Goal: Transaction & Acquisition: Download file/media

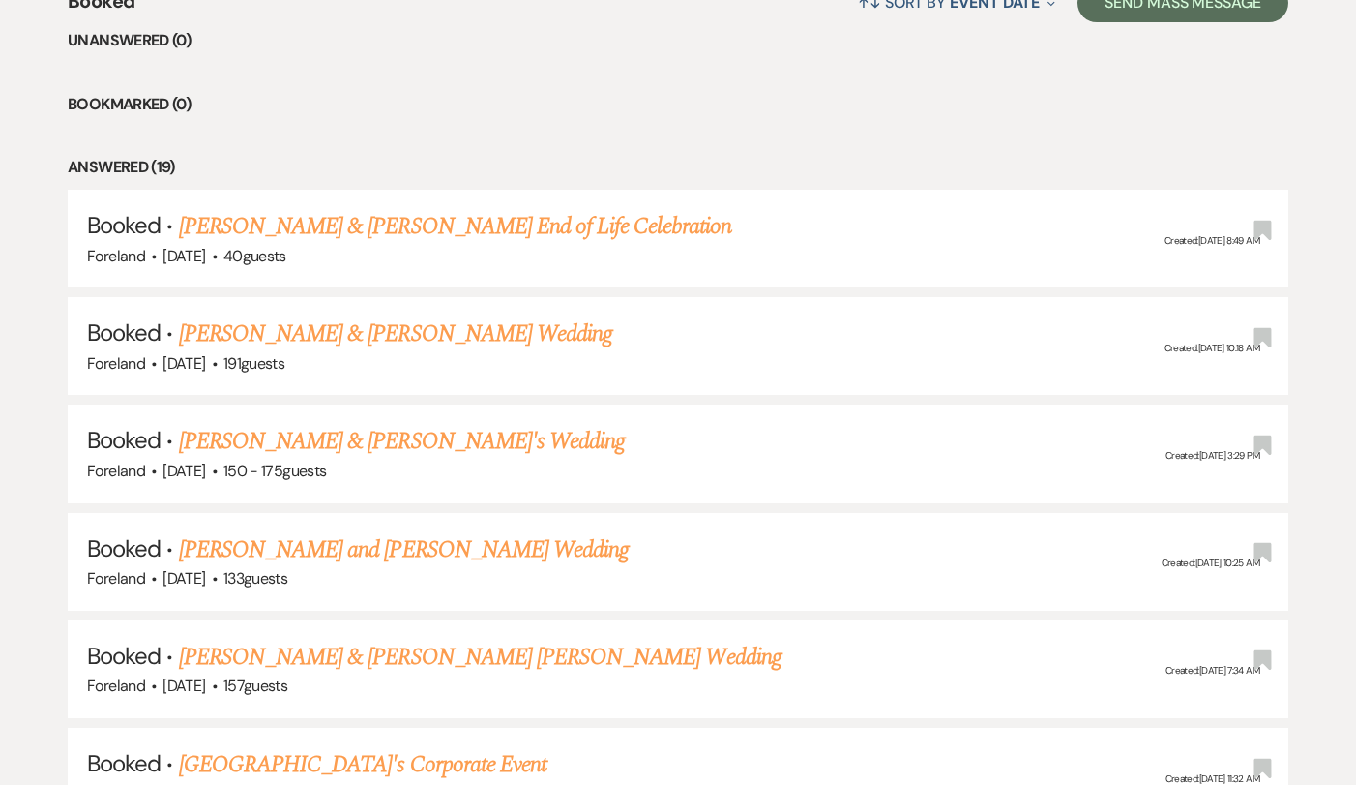
scroll to position [843, 0]
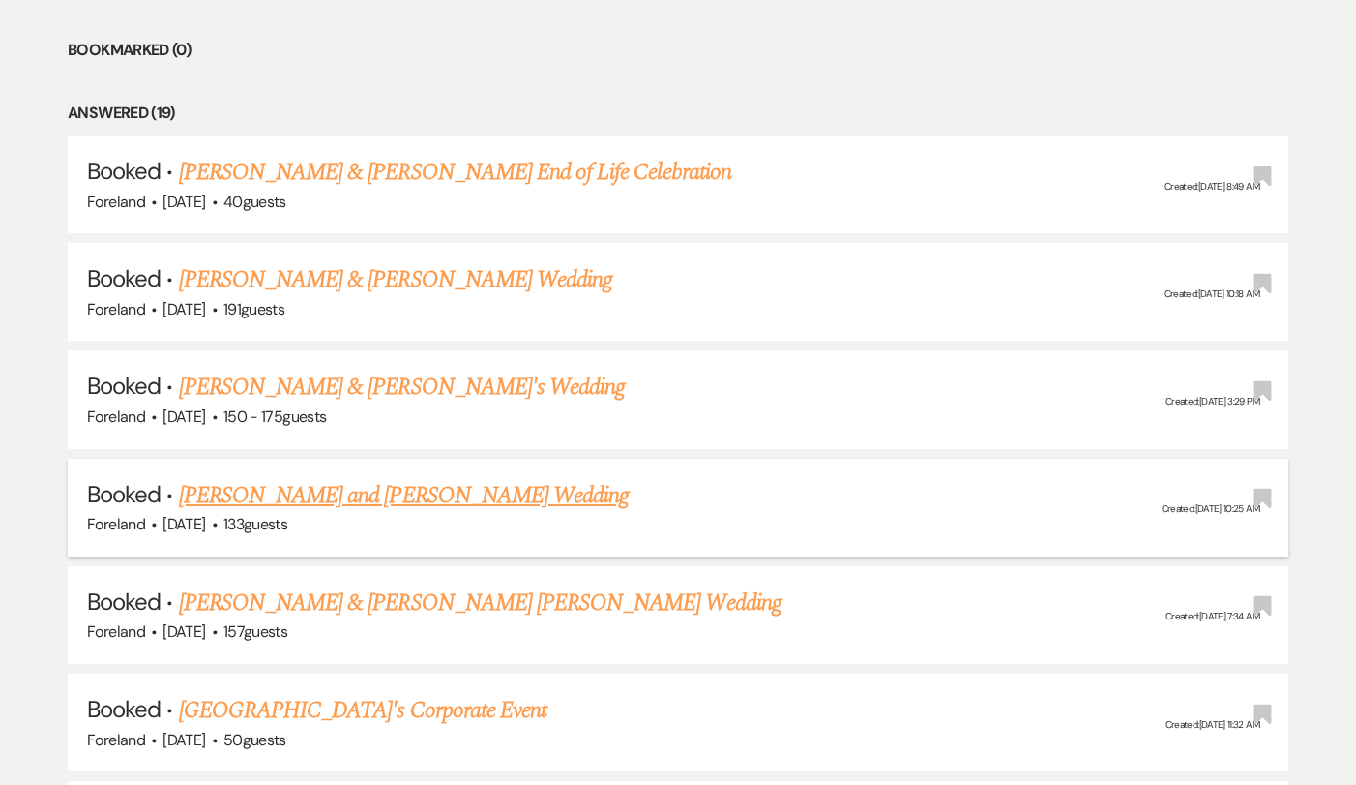
click at [465, 489] on link "[PERSON_NAME] and [PERSON_NAME] Wedding" at bounding box center [404, 495] width 451 height 35
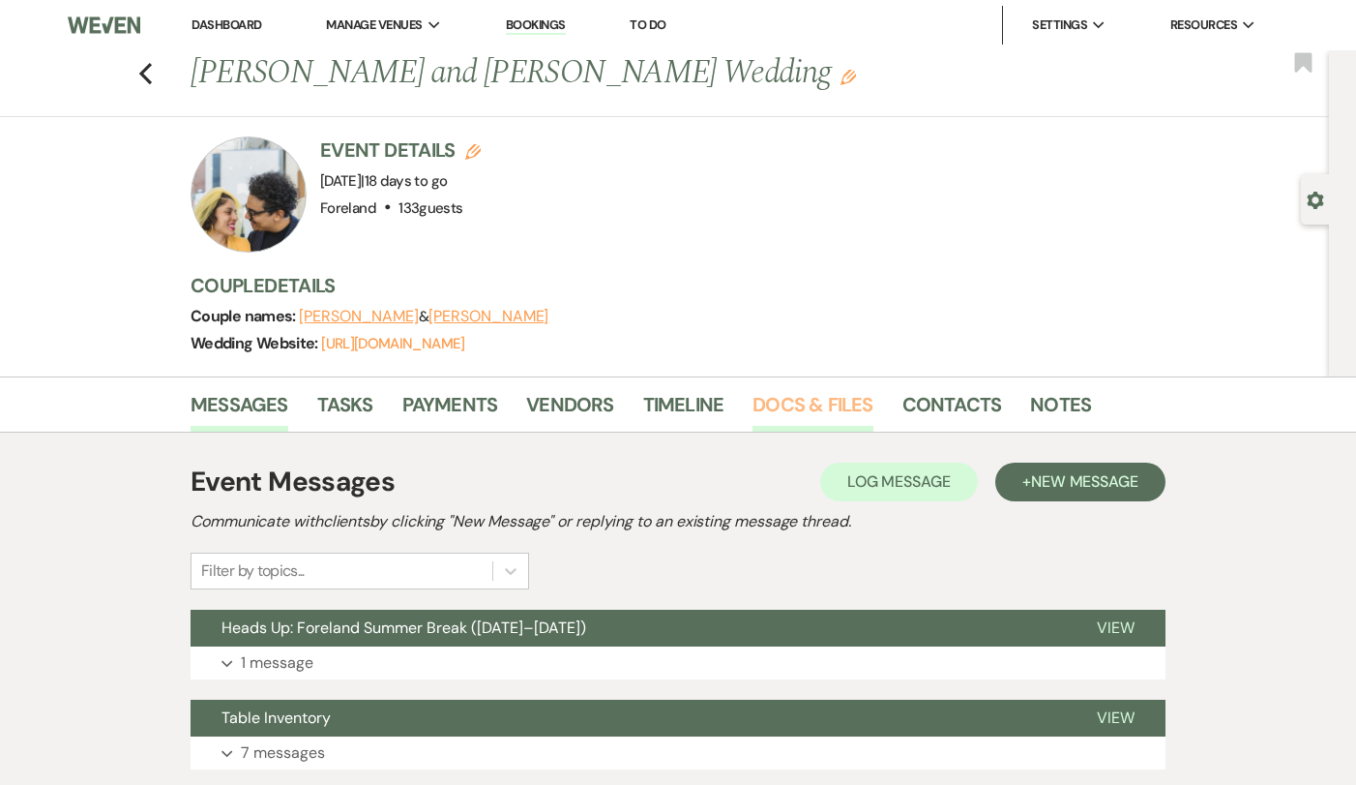
click at [836, 397] on link "Docs & Files" at bounding box center [813, 410] width 120 height 43
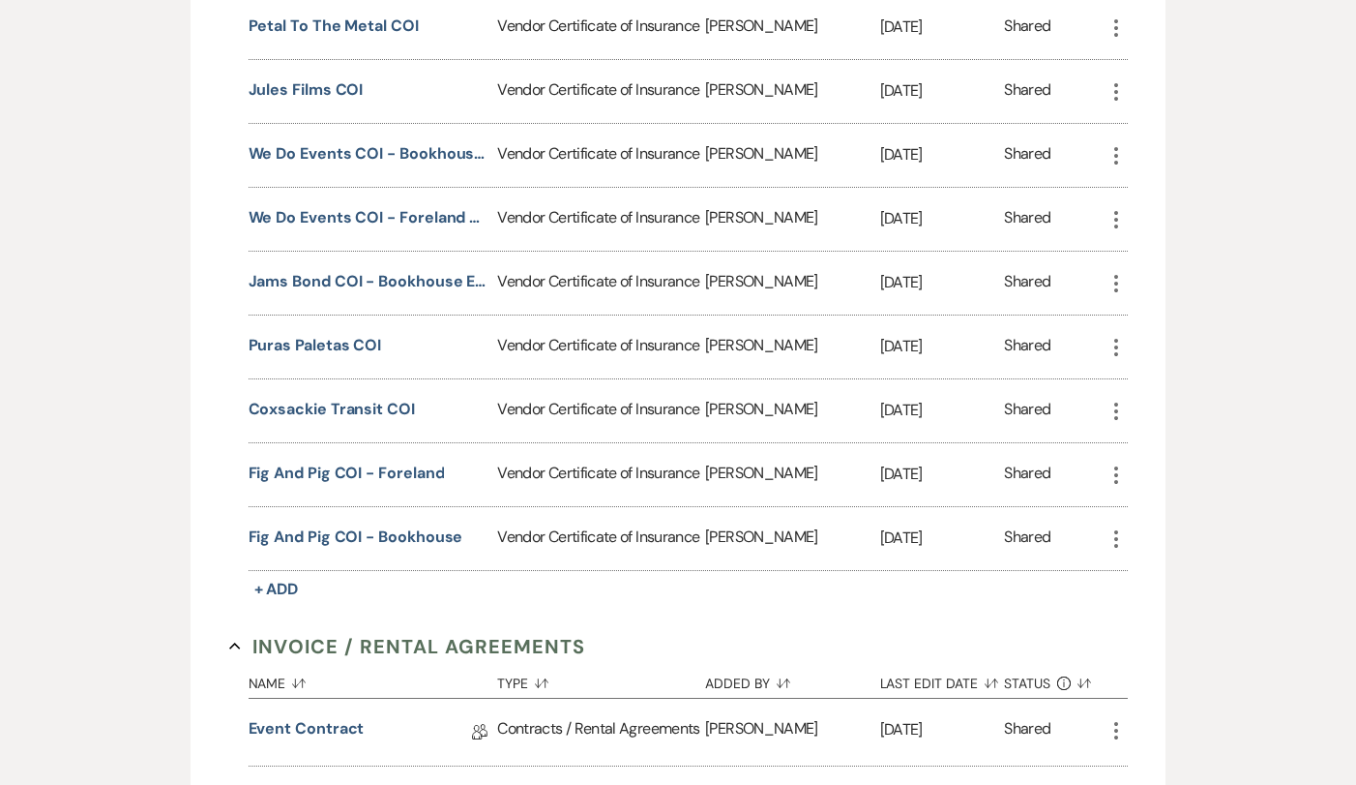
scroll to position [883, 0]
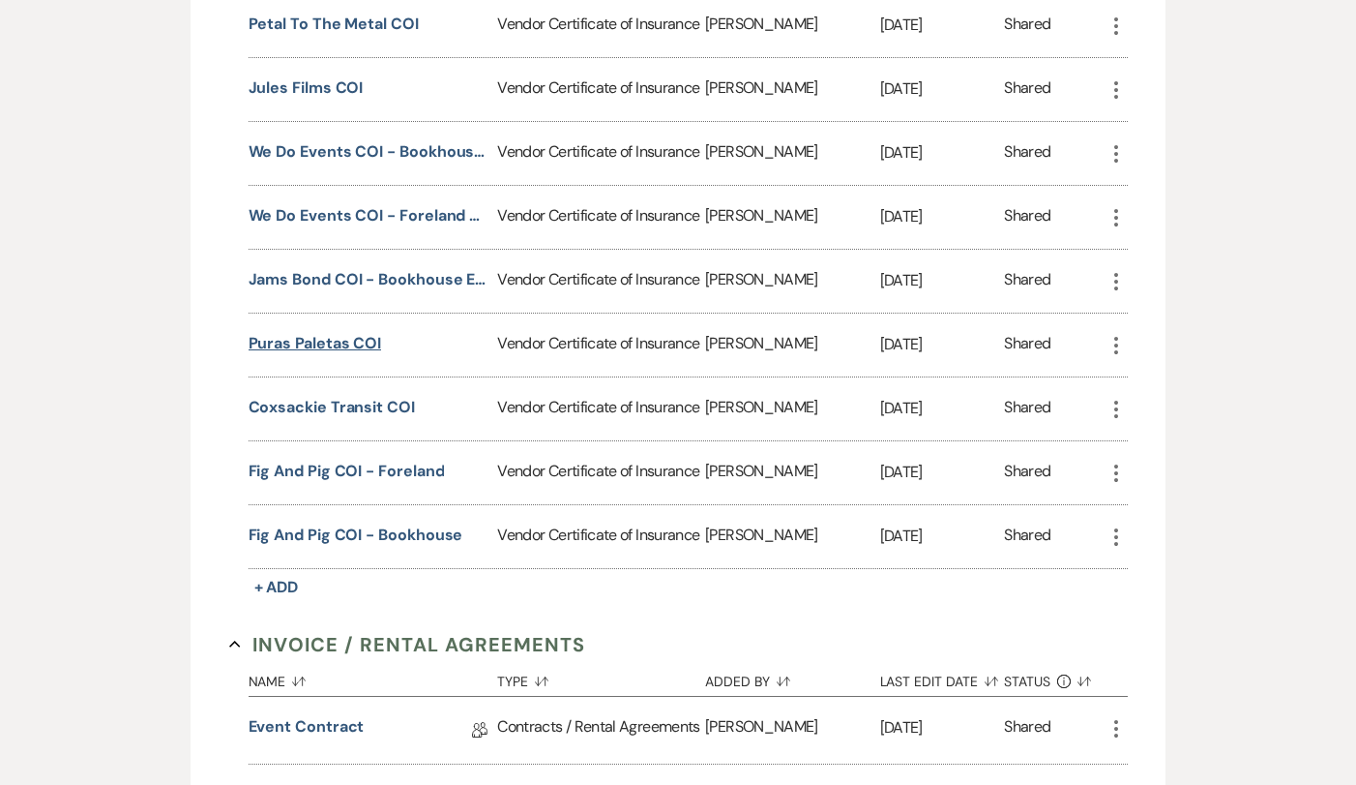
click at [372, 340] on button "Puras Paletas COI" at bounding box center [316, 343] width 134 height 23
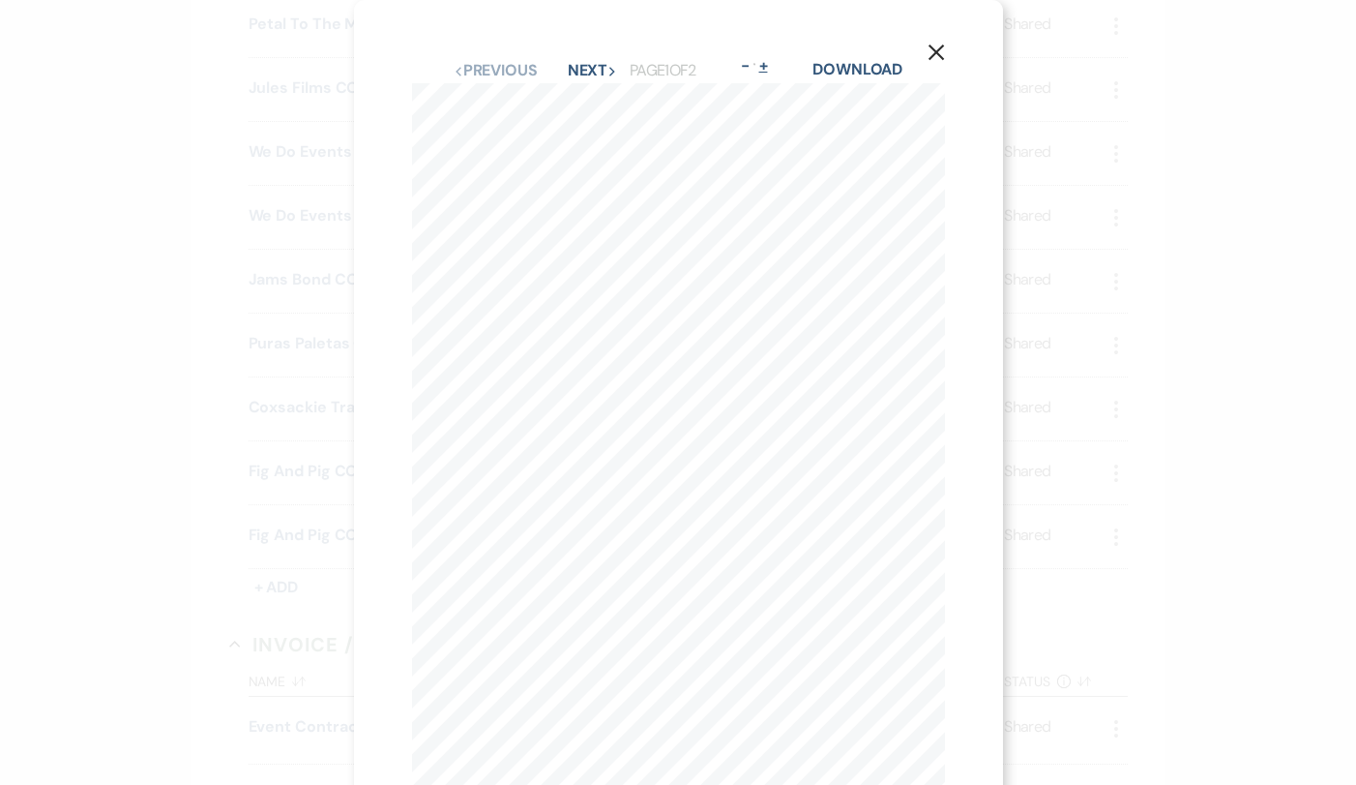
click at [771, 61] on button "+" at bounding box center [763, 65] width 15 height 15
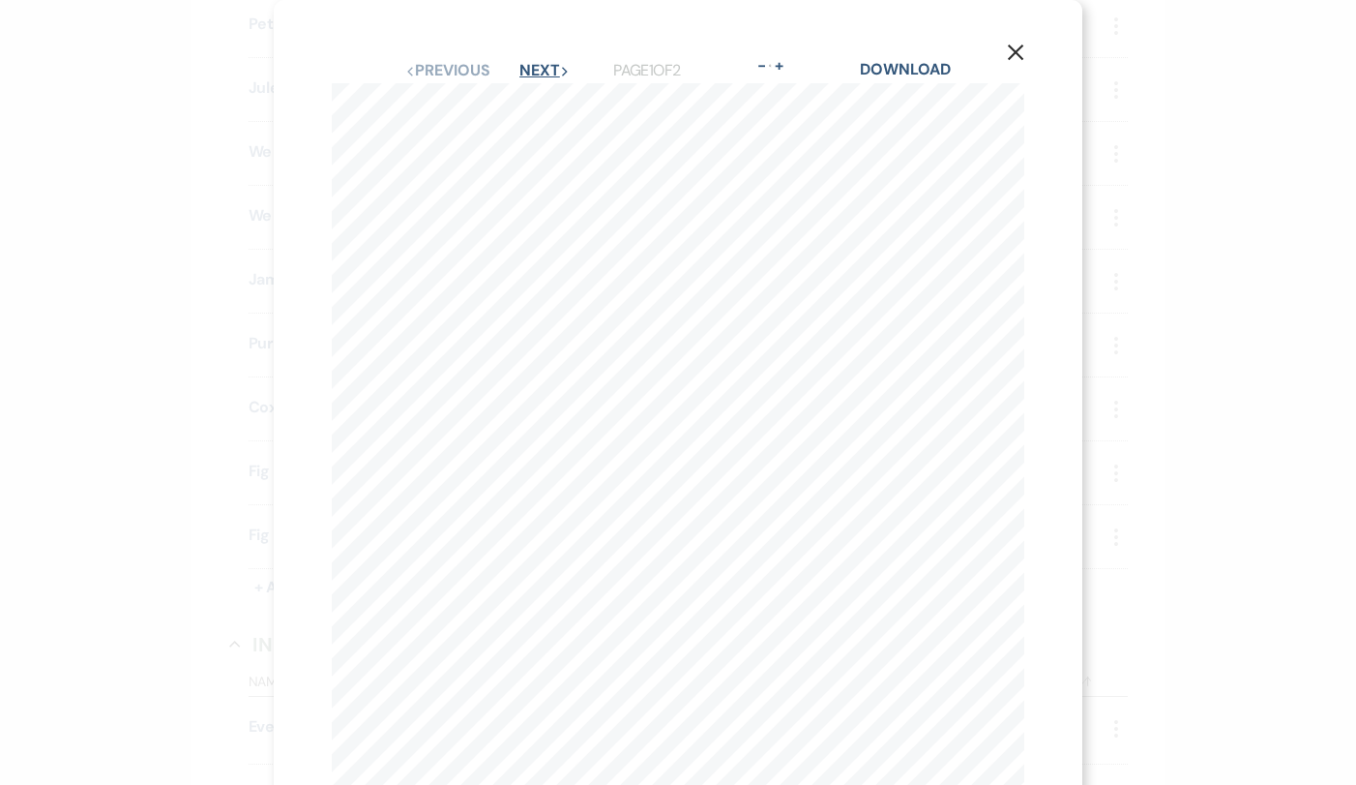
click at [547, 73] on button "Next Next" at bounding box center [544, 70] width 50 height 15
click at [898, 66] on link "Download" at bounding box center [906, 69] width 90 height 20
click at [1010, 52] on icon "X" at bounding box center [1015, 52] width 17 height 17
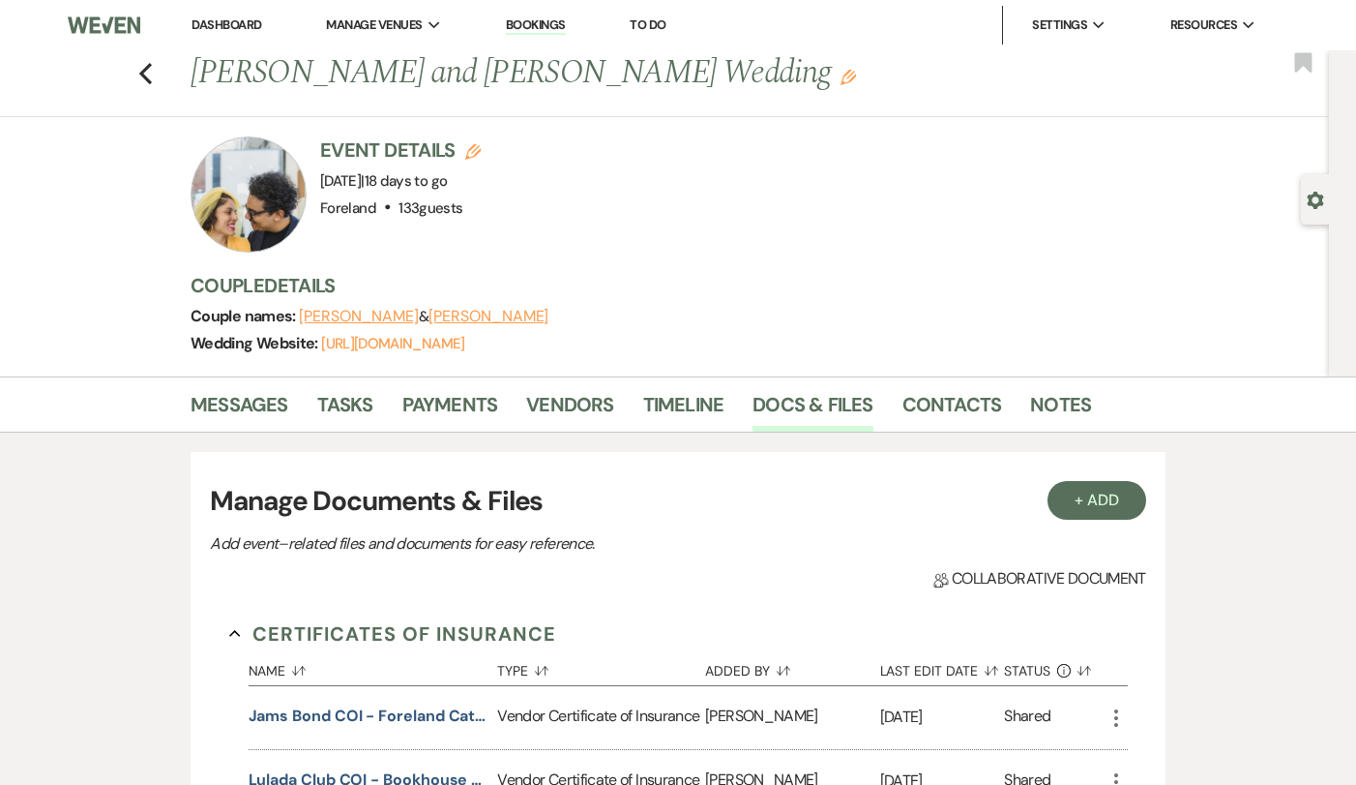
scroll to position [0, 0]
